Goal: Task Accomplishment & Management: Manage account settings

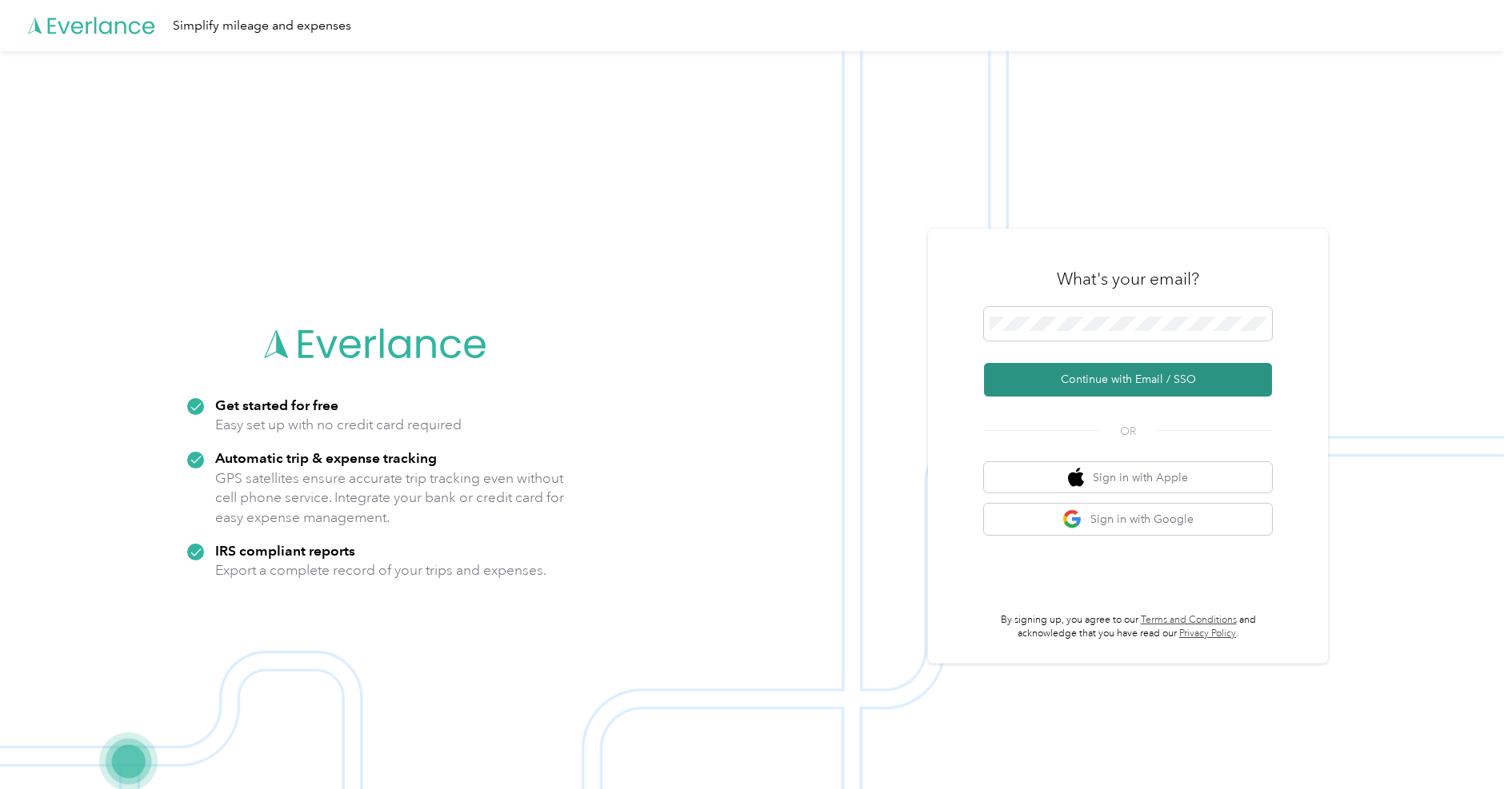
click at [1097, 384] on button "Continue with Email / SSO" at bounding box center [1128, 379] width 288 height 33
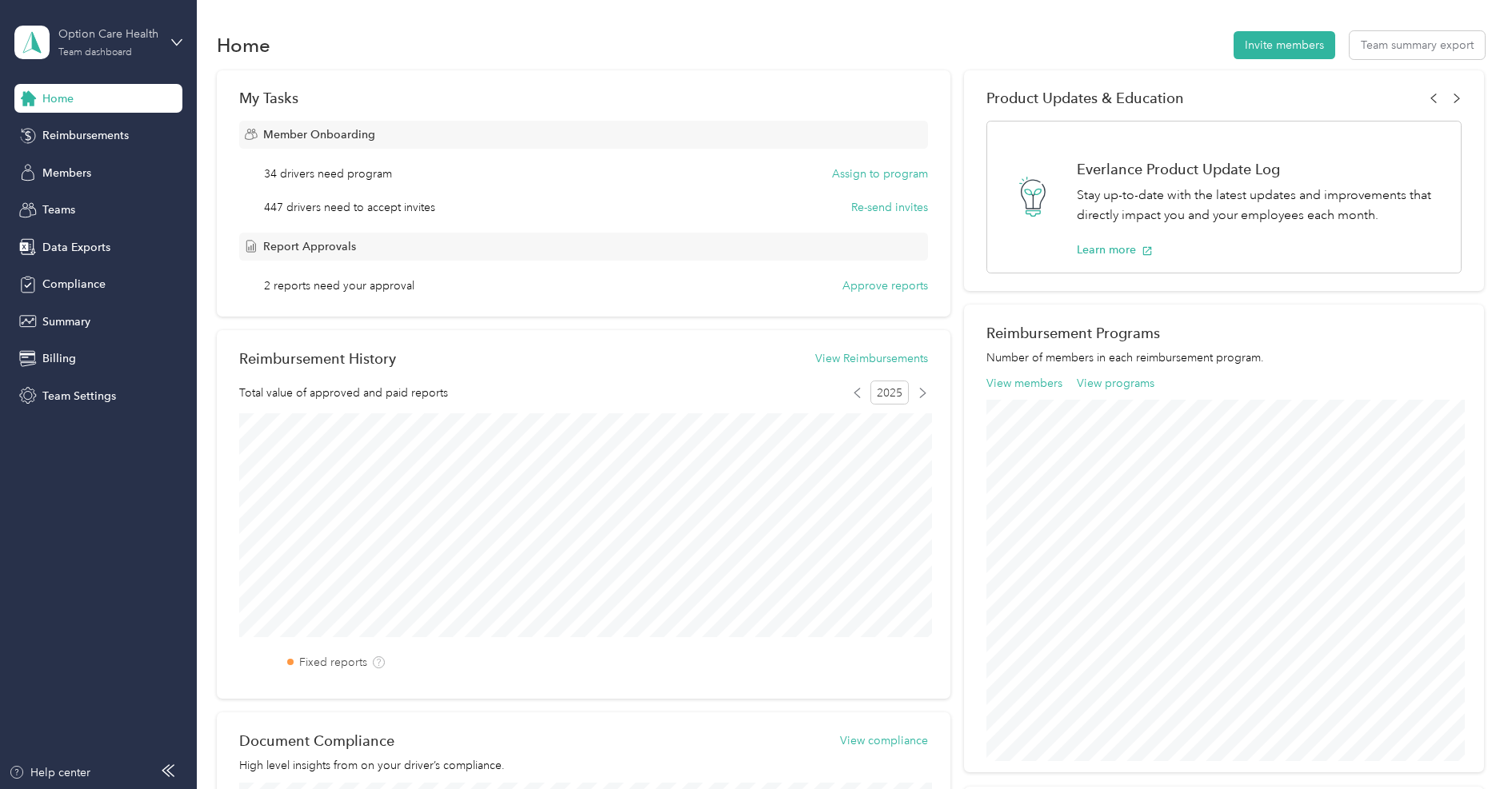
click at [89, 38] on div "Option Care Health" at bounding box center [108, 34] width 100 height 17
click at [77, 199] on div "Log out" at bounding box center [59, 205] width 62 height 17
